Goal: Task Accomplishment & Management: Use online tool/utility

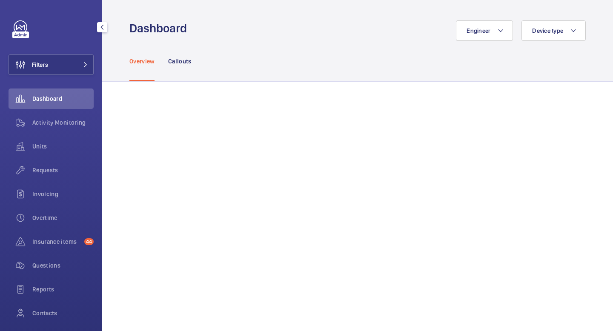
scroll to position [57, 0]
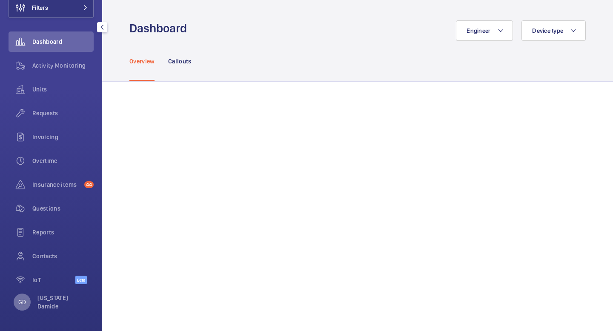
click at [19, 302] on p "GD" at bounding box center [22, 302] width 8 height 9
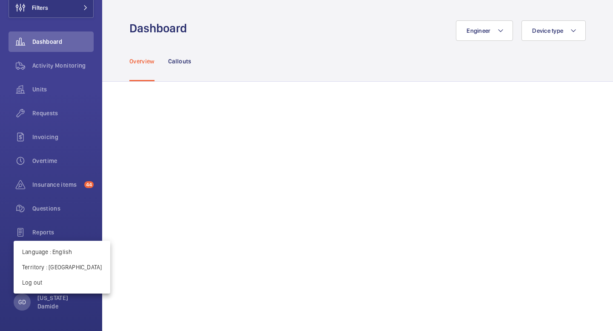
click at [44, 116] on div at bounding box center [306, 165] width 613 height 331
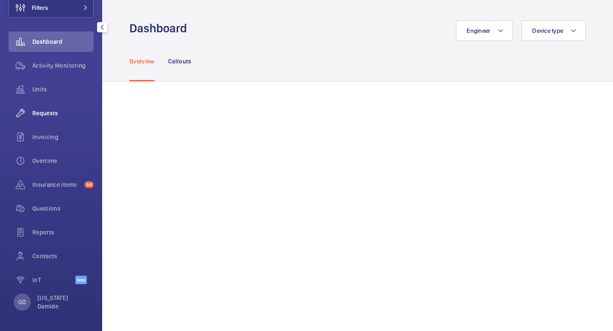
click at [54, 111] on span "Requests" at bounding box center [62, 113] width 61 height 9
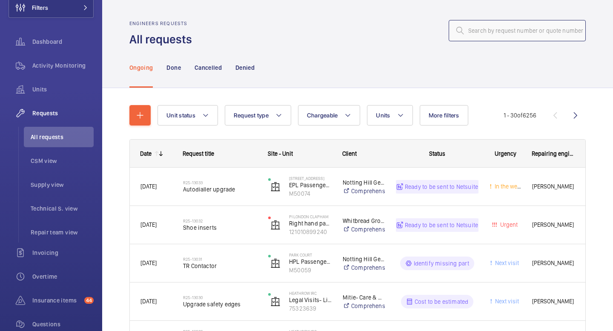
click at [545, 31] on input "text" at bounding box center [517, 30] width 137 height 21
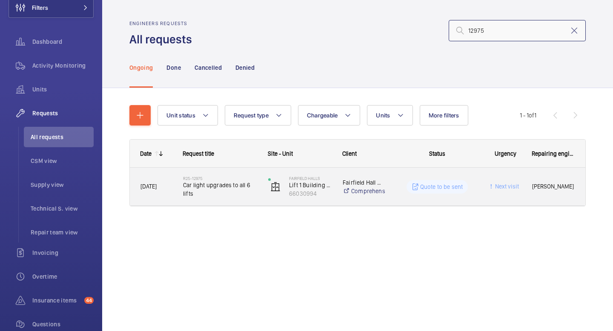
type input "12975"
click at [211, 188] on span "Car light upgrades to all 6 lifts" at bounding box center [220, 189] width 74 height 17
